Goal: Task Accomplishment & Management: Manage account settings

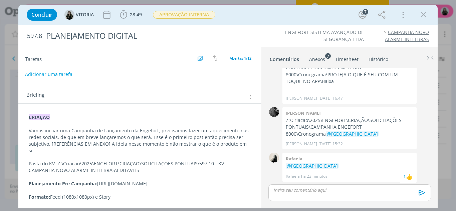
scroll to position [29, 0]
click at [423, 19] on icon "dialog" at bounding box center [423, 15] width 10 height 10
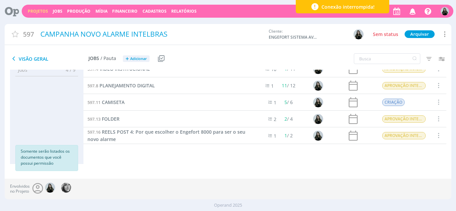
click at [415, 15] on icon "button" at bounding box center [413, 10] width 12 height 11
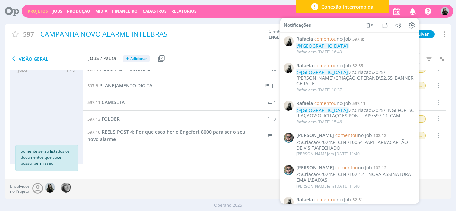
click at [223, 177] on div "Jobs 4 / 9 Propostas 0 / 0 Produção 0 / 0 Mídia 0 / 0 Financeiro 0 / 0 Somente …" at bounding box center [228, 124] width 447 height 109
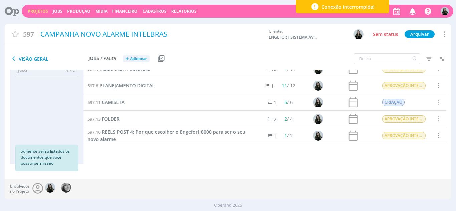
click at [56, 14] on div "Projetos Jobs Produção [GEOGRAPHIC_DATA] Financeiro Cadastros Relatórios Notifi…" at bounding box center [237, 11] width 431 height 13
click at [56, 13] on link "Jobs" at bounding box center [58, 11] width 10 height 6
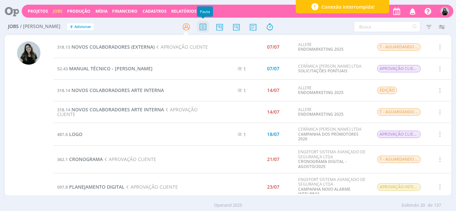
click at [202, 30] on icon at bounding box center [203, 26] width 12 height 13
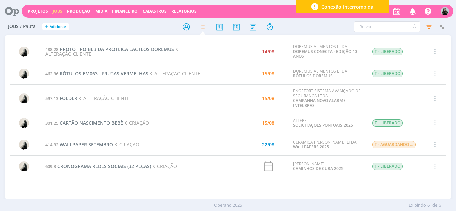
scroll to position [0, 0]
click at [414, 12] on icon "button" at bounding box center [413, 10] width 12 height 11
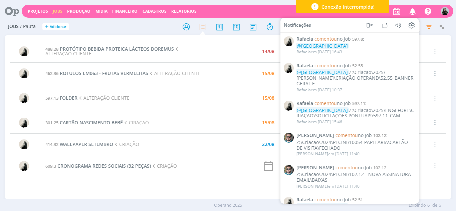
click at [254, 39] on div "488.28 PROTÓTIPO BEBIDA PROTEICA LÁCTEOS DOREMUS ALTERAÇÃO CLIENTE 14/08 DOREMU…" at bounding box center [228, 117] width 447 height 164
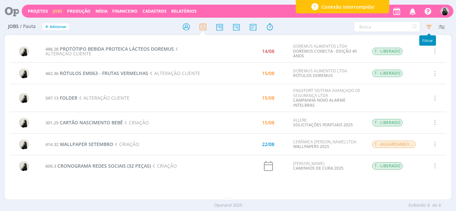
click at [425, 26] on icon "button" at bounding box center [429, 27] width 12 height 12
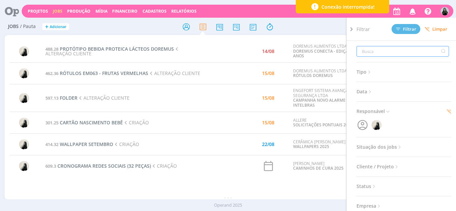
click at [403, 51] on input "text" at bounding box center [402, 51] width 92 height 11
click at [378, 123] on div at bounding box center [376, 125] width 10 height 10
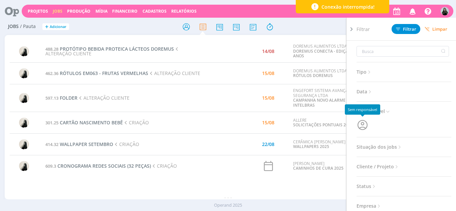
click at [364, 123] on icon "button" at bounding box center [362, 125] width 13 height 13
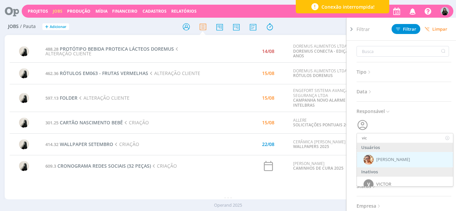
type input "vic"
click at [374, 160] on div "[PERSON_NAME]" at bounding box center [405, 159] width 96 height 15
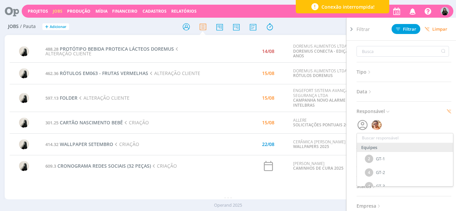
click at [418, 25] on button "Filtrar" at bounding box center [405, 29] width 29 height 10
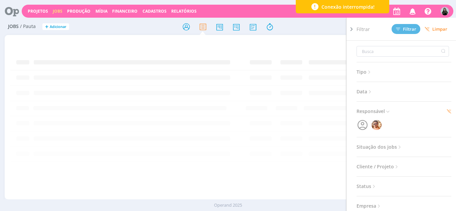
scroll to position [0, 0]
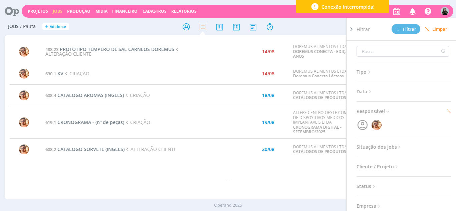
click at [123, 24] on h2 "Jobs / Pauta + Adicionar" at bounding box center [79, 26] width 142 height 14
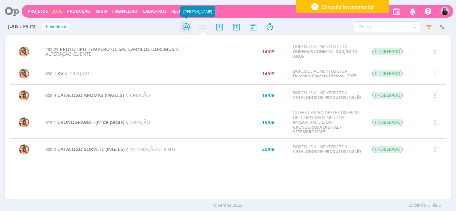
click at [188, 24] on icon at bounding box center [186, 26] width 12 height 13
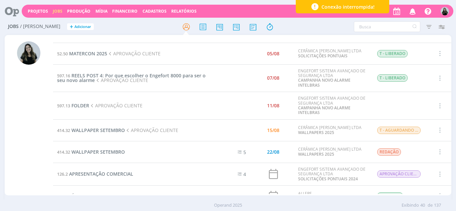
scroll to position [339, 0]
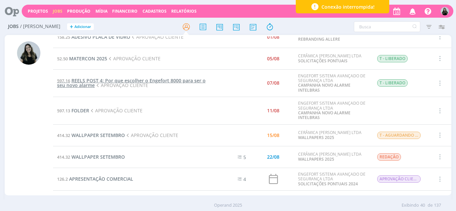
click at [87, 85] on span "REELS POST 4: Por que escolher o Engefort 8000 para ser o seu novo alarme" at bounding box center [131, 82] width 148 height 11
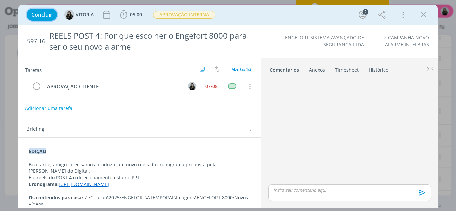
click at [44, 12] on span "Concluir" at bounding box center [41, 14] width 21 height 5
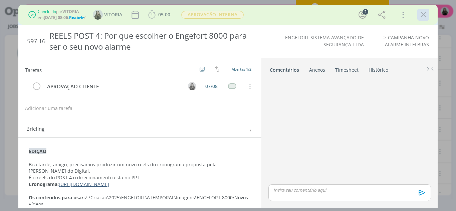
click at [420, 14] on icon "dialog" at bounding box center [423, 15] width 10 height 10
